Goal: Use online tool/utility: Utilize a website feature to perform a specific function

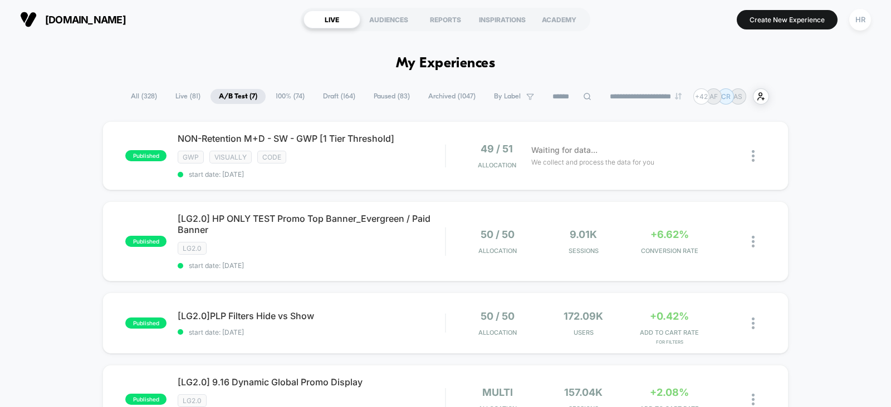
click at [135, 98] on span "All ( 328 )" at bounding box center [143, 96] width 43 height 15
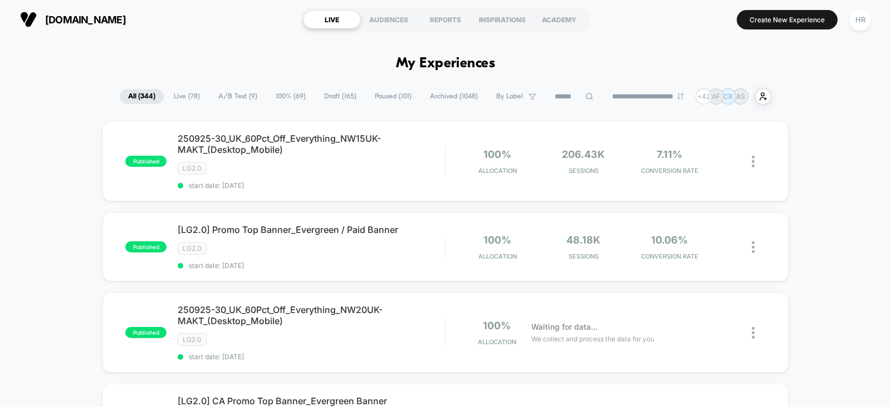
click at [554, 98] on input at bounding box center [574, 96] width 56 height 13
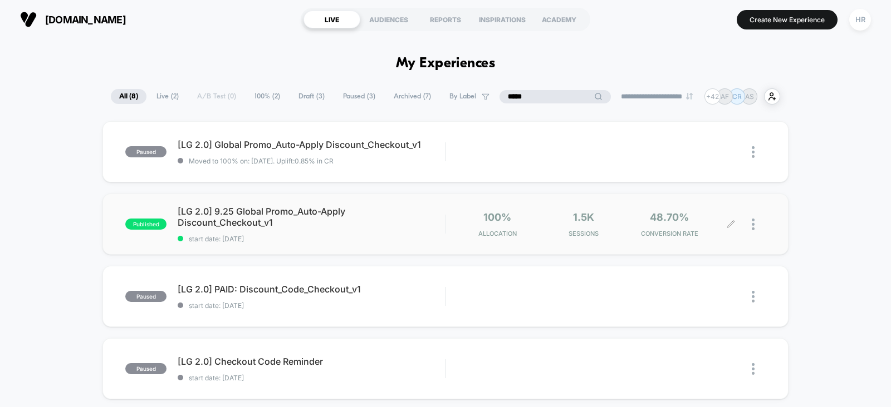
type input "*****"
click at [733, 224] on icon at bounding box center [730, 224] width 8 height 8
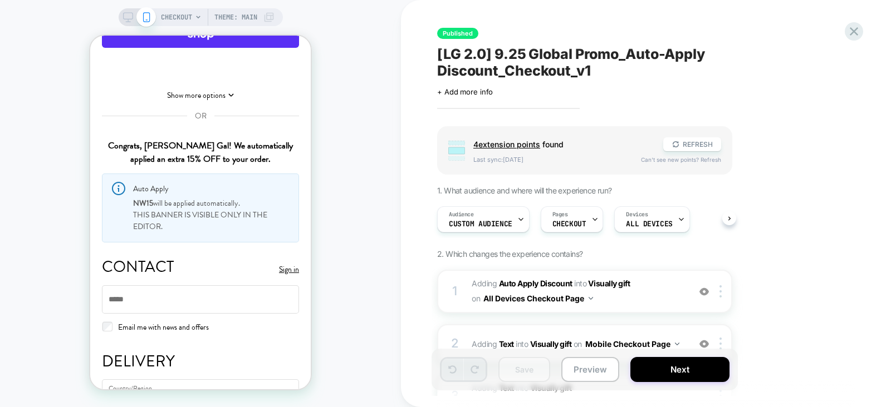
scroll to position [157, 0]
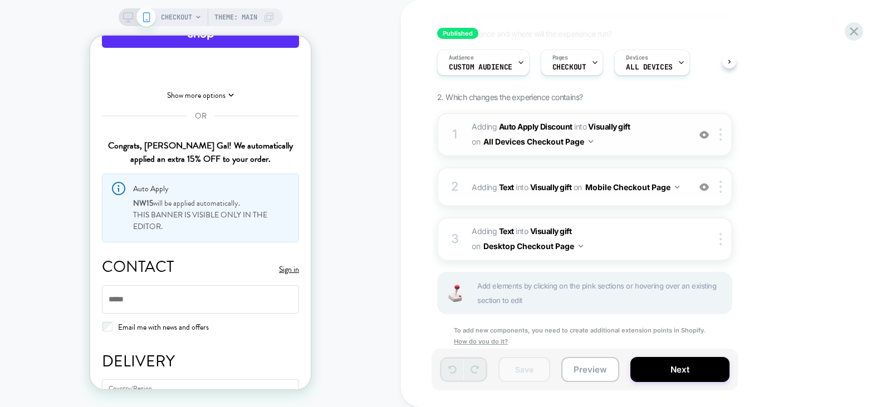
click at [672, 140] on span "#_loomi_addon_1728485017630_dup1757954141 Adding Auto Apply Discount INTO Visua…" at bounding box center [577, 135] width 212 height 30
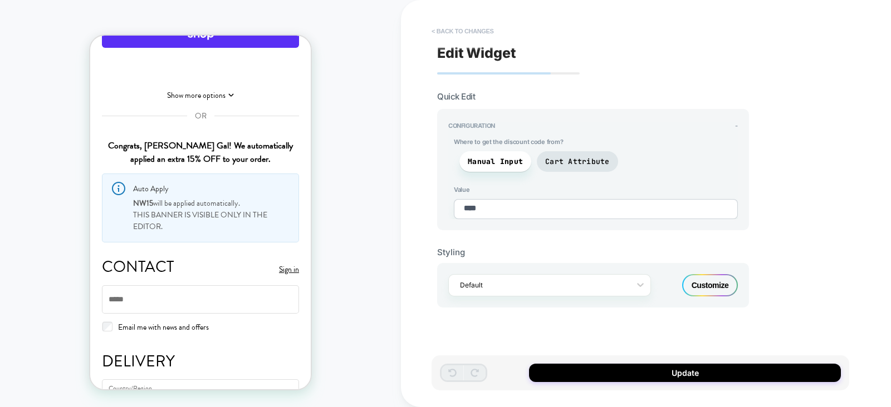
click at [461, 35] on button "< Back to changes" at bounding box center [462, 31] width 73 height 18
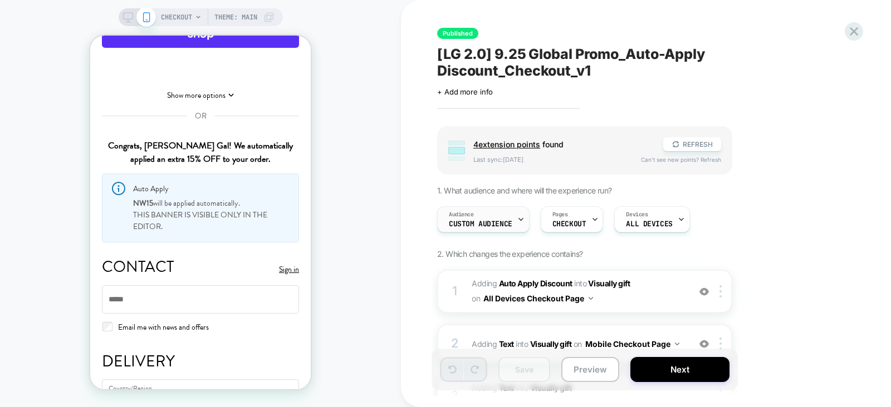
click at [500, 231] on div "Audience Custom Audience" at bounding box center [480, 219] width 86 height 25
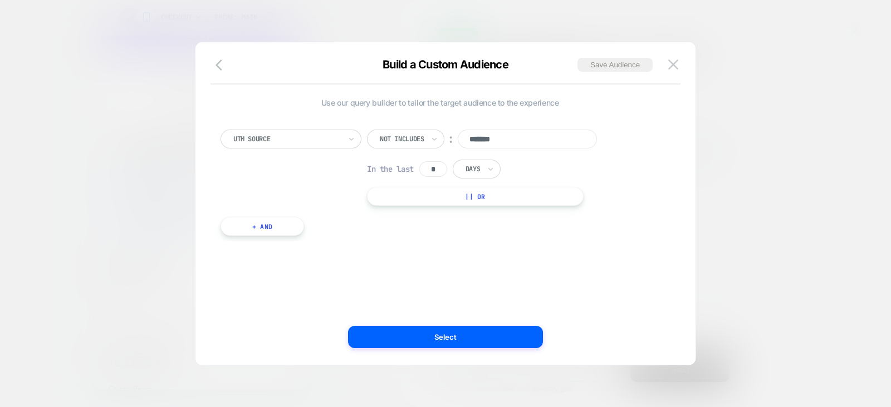
scroll to position [11, 0]
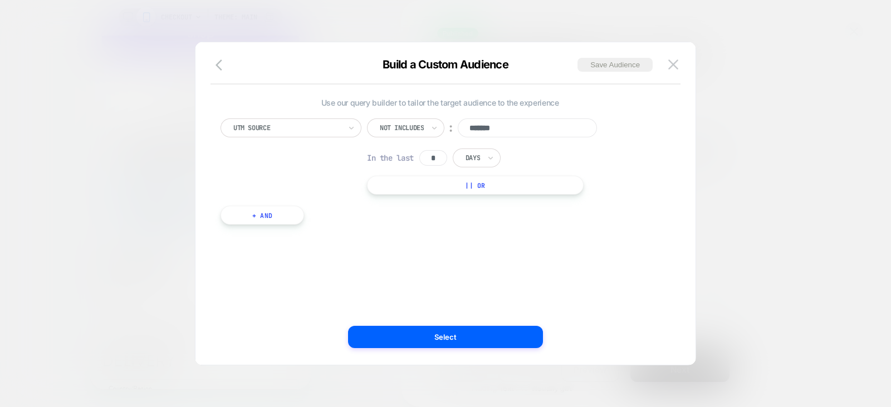
click at [820, 137] on div at bounding box center [445, 203] width 891 height 407
